Goal: Information Seeking & Learning: Learn about a topic

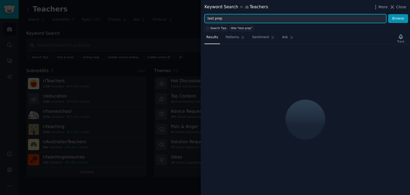
click at [319, 17] on input "test prep" at bounding box center [296, 18] width 182 height 9
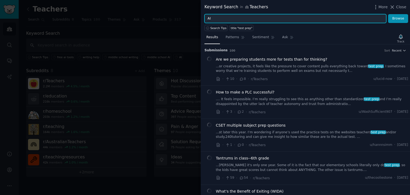
type input "AI"
click at [388, 14] on button "Browse" at bounding box center [398, 18] width 20 height 9
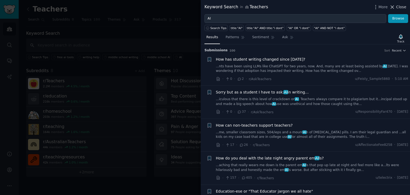
click at [400, 10] on span "Close" at bounding box center [401, 7] width 10 height 6
